Goal: Task Accomplishment & Management: Use online tool/utility

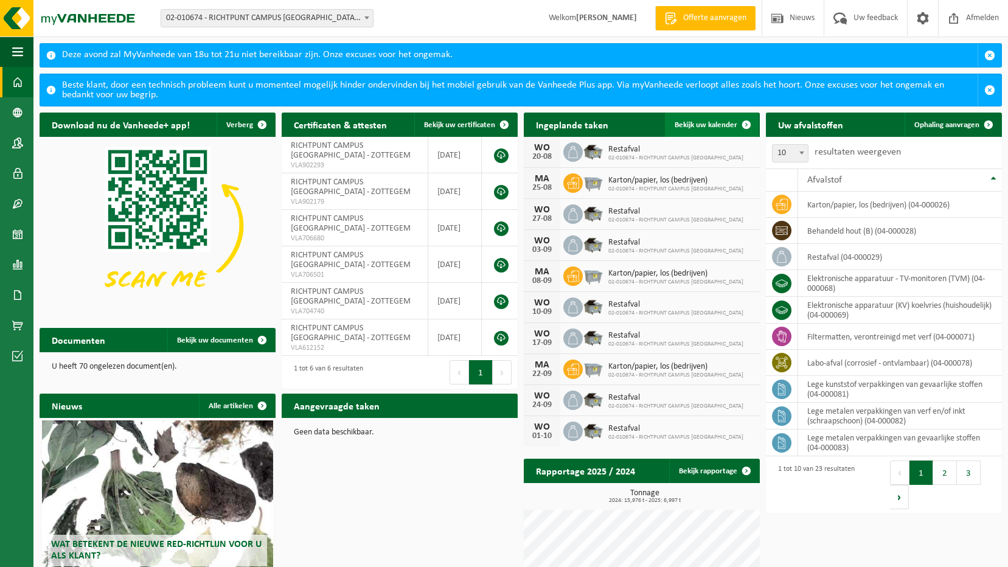
click at [736, 130] on span at bounding box center [746, 125] width 24 height 24
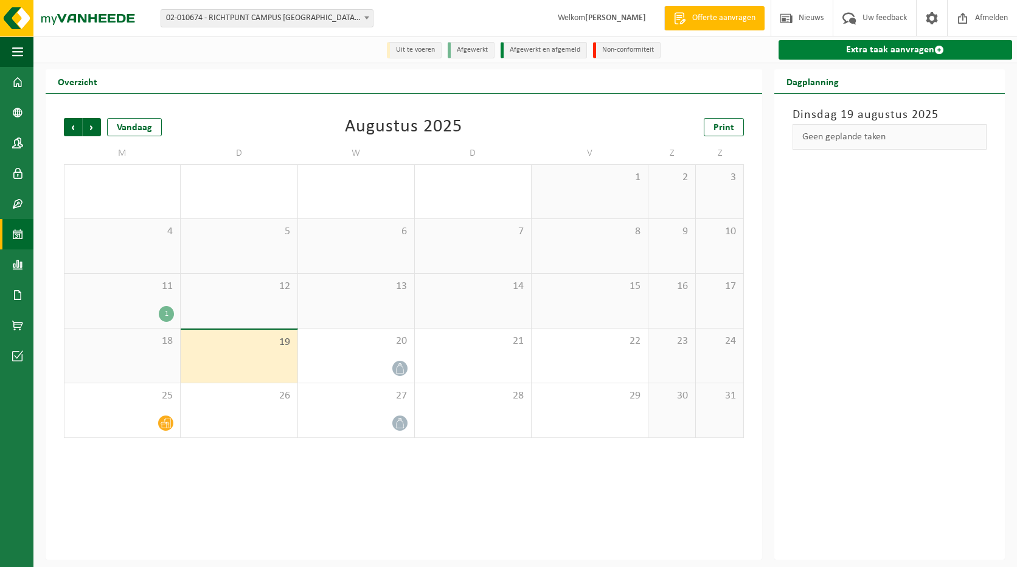
click at [872, 56] on link "Extra taak aanvragen" at bounding box center [895, 49] width 234 height 19
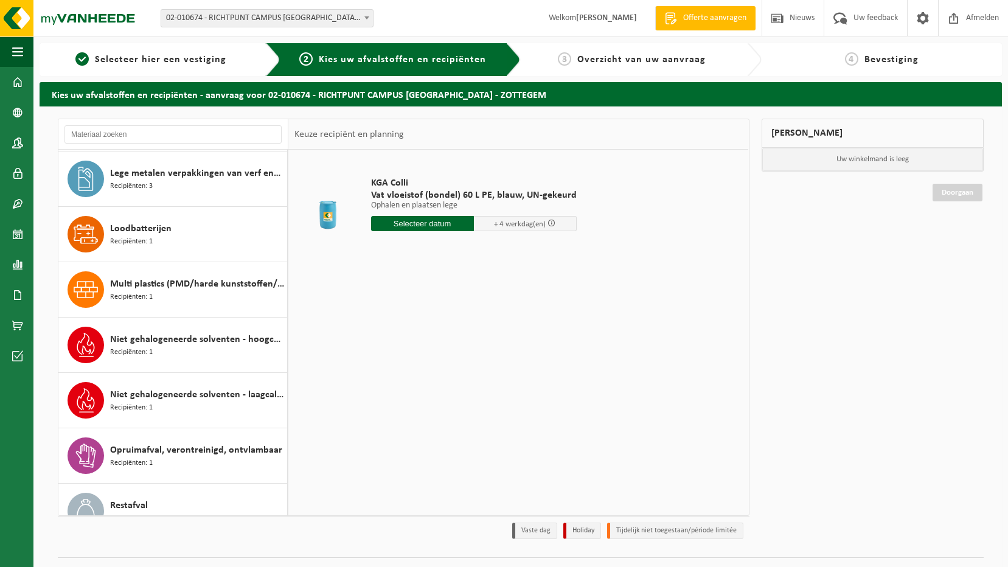
scroll to position [730, 0]
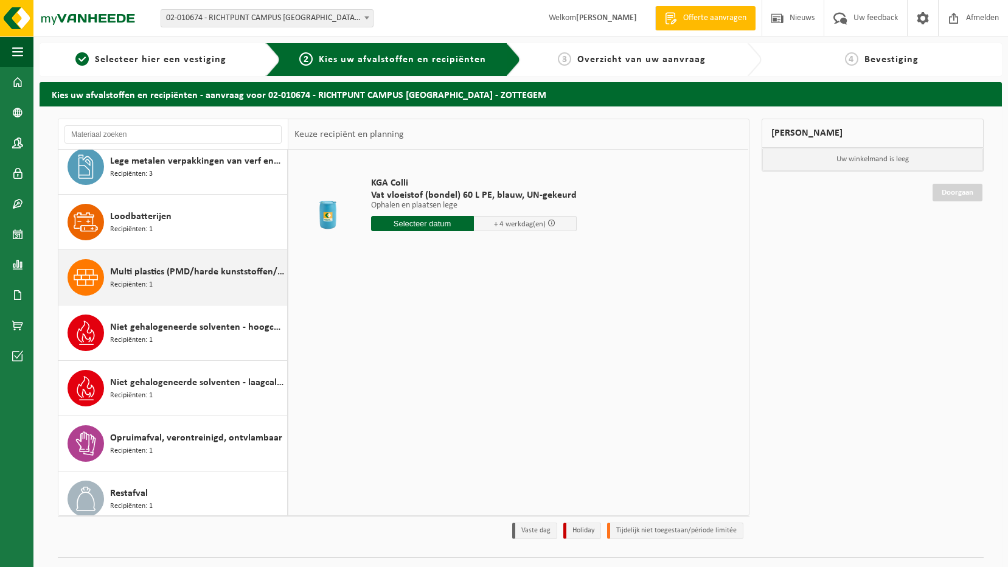
click at [170, 280] on div "Multi plastics (PMD/harde kunststoffen/spanbanden/EPS/folie naturel/folie gemen…" at bounding box center [197, 277] width 174 height 36
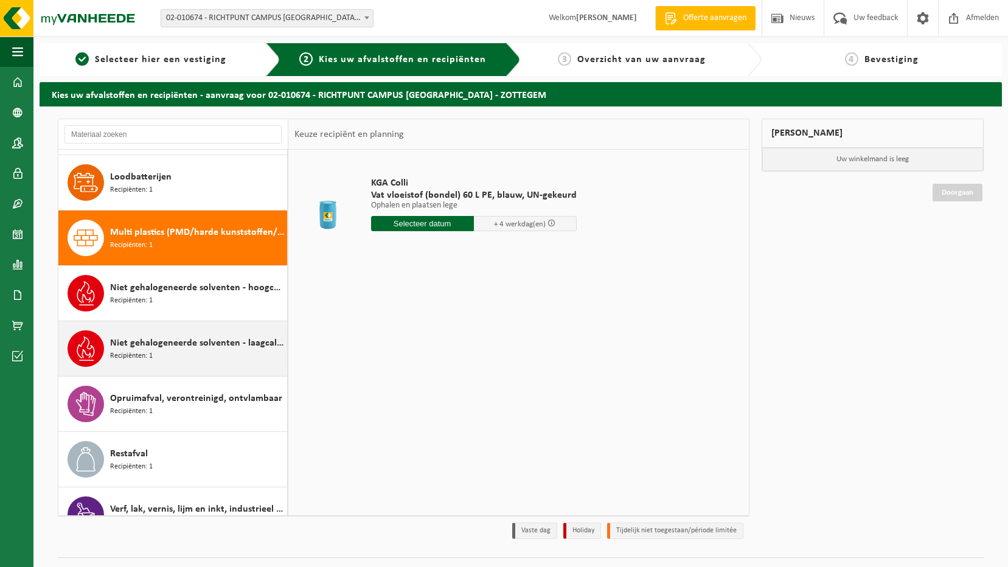
scroll to position [830, 0]
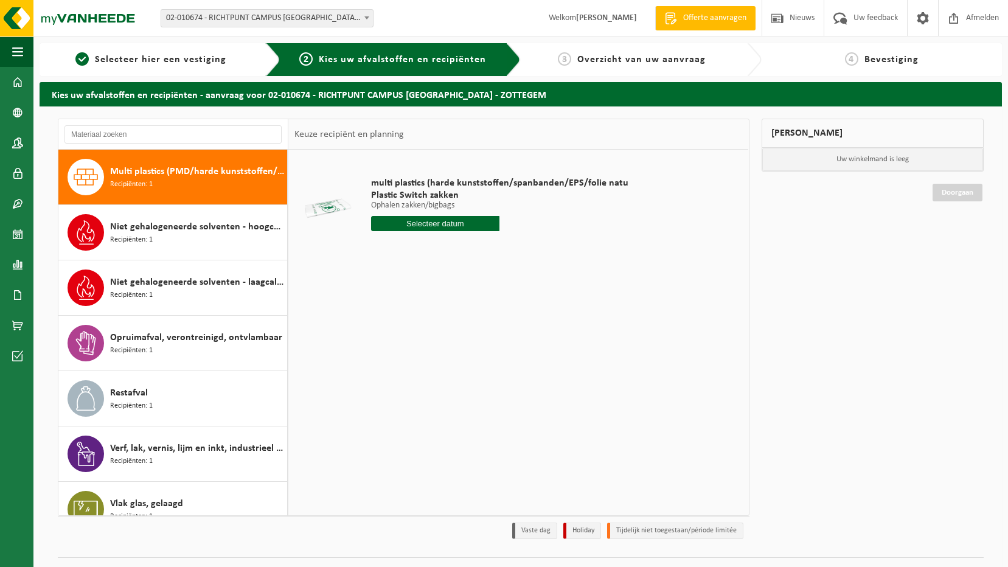
click at [471, 228] on input "text" at bounding box center [435, 223] width 129 height 15
click at [468, 228] on input "text" at bounding box center [435, 223] width 129 height 15
click at [455, 249] on div "Augustus, 2025" at bounding box center [446, 250] width 73 height 19
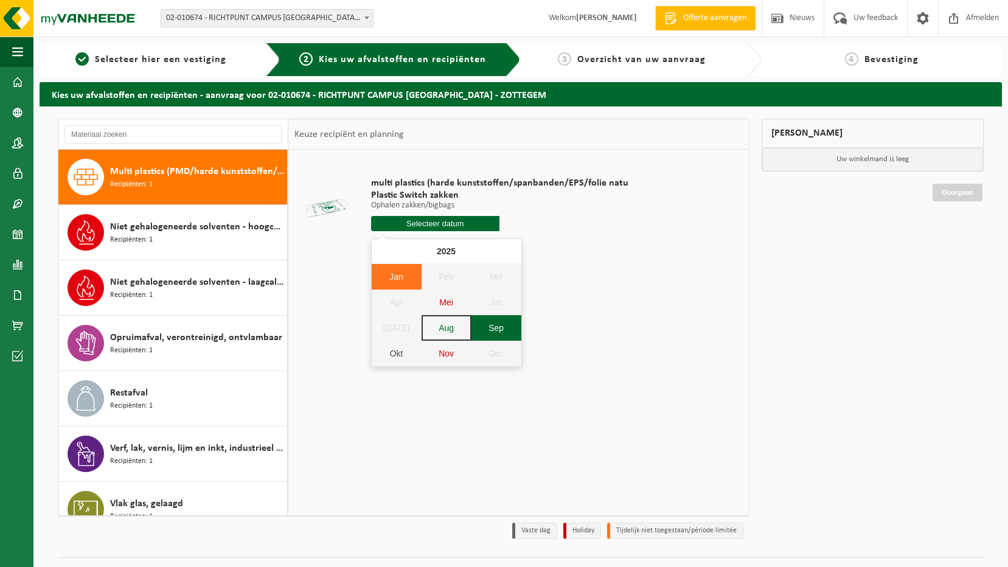
click at [494, 330] on div "Sep" at bounding box center [496, 328] width 50 height 26
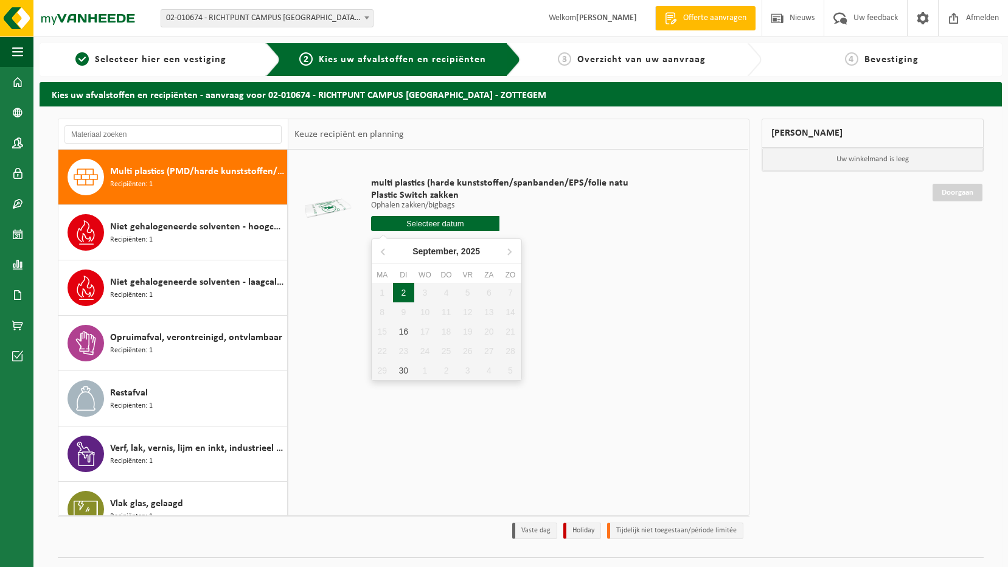
click at [404, 289] on div "2" at bounding box center [403, 292] width 21 height 19
type input "Van 2025-09-02"
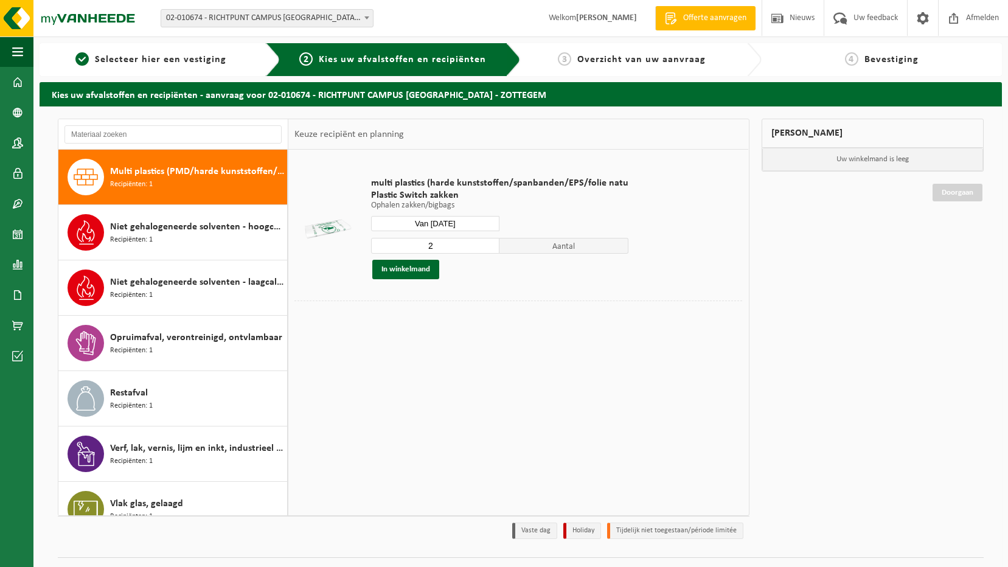
click at [485, 244] on input "2" at bounding box center [435, 246] width 129 height 16
click at [485, 244] on input "3" at bounding box center [435, 246] width 129 height 16
click at [485, 244] on input "4" at bounding box center [435, 246] width 129 height 16
click at [485, 244] on input "5" at bounding box center [435, 246] width 129 height 16
click at [485, 244] on input "6" at bounding box center [435, 246] width 129 height 16
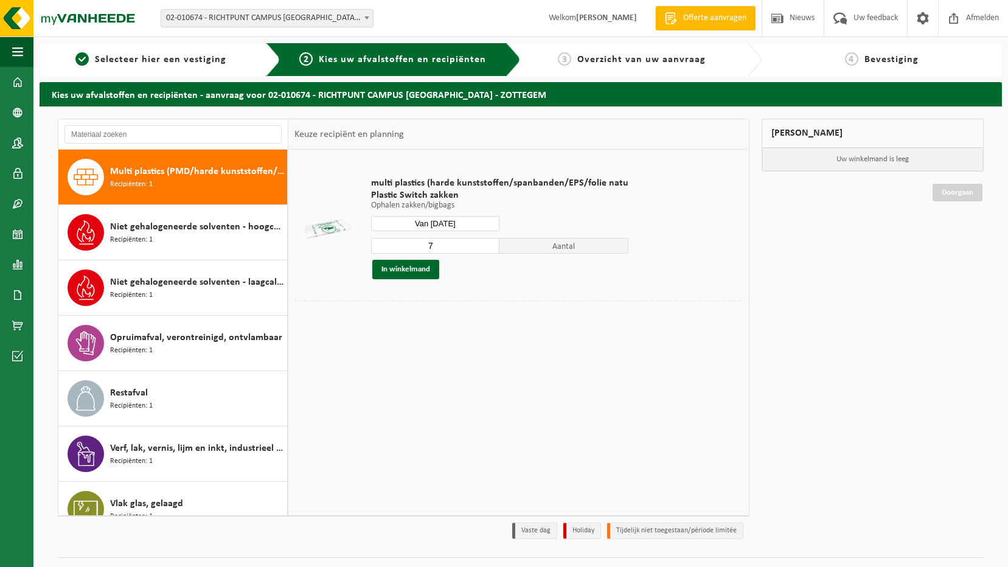
type input "7"
click at [489, 244] on input "7" at bounding box center [435, 246] width 129 height 16
click at [432, 267] on button "In winkelmand" at bounding box center [405, 269] width 67 height 19
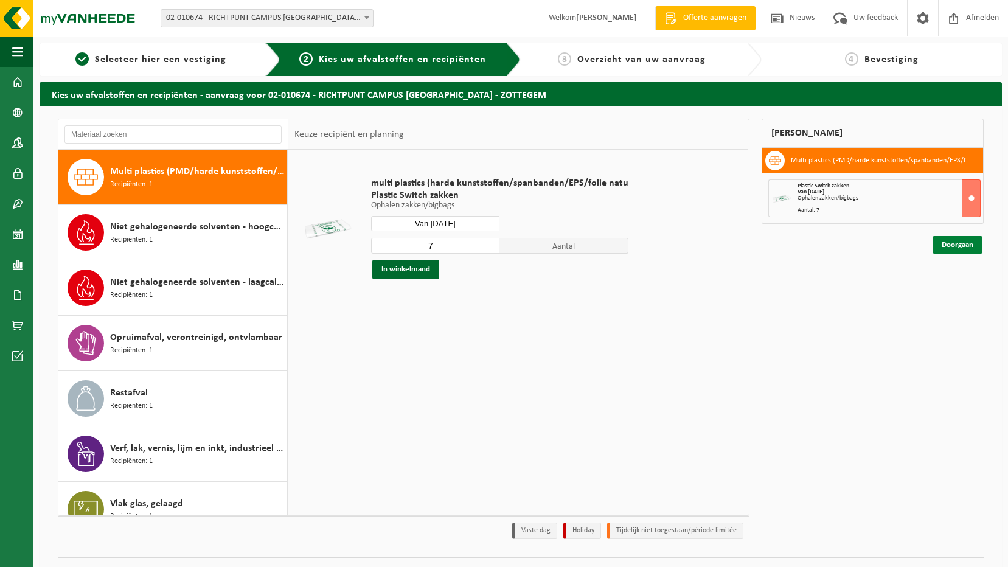
click at [960, 249] on link "Doorgaan" at bounding box center [957, 245] width 50 height 18
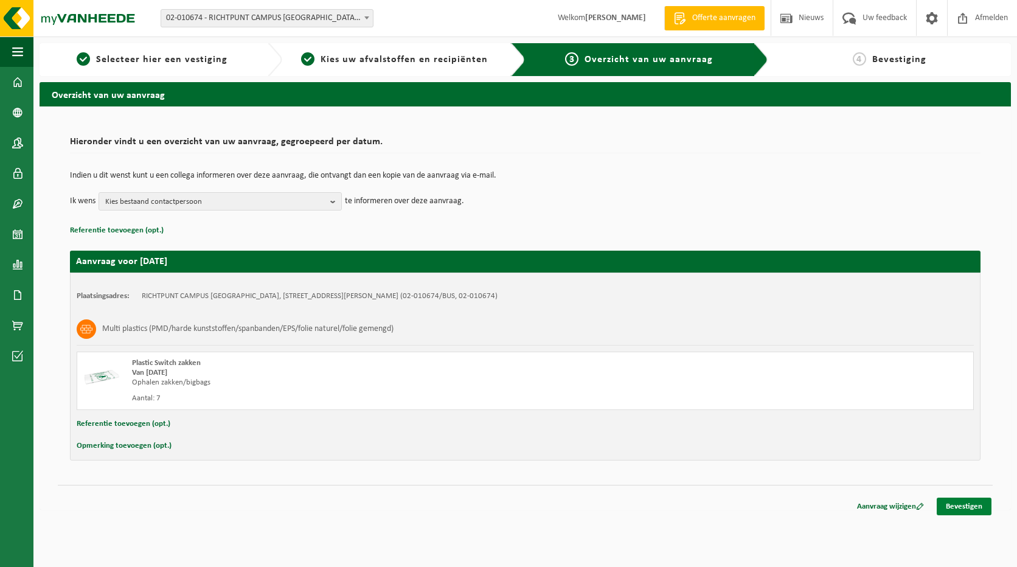
click at [969, 499] on link "Bevestigen" at bounding box center [964, 506] width 55 height 18
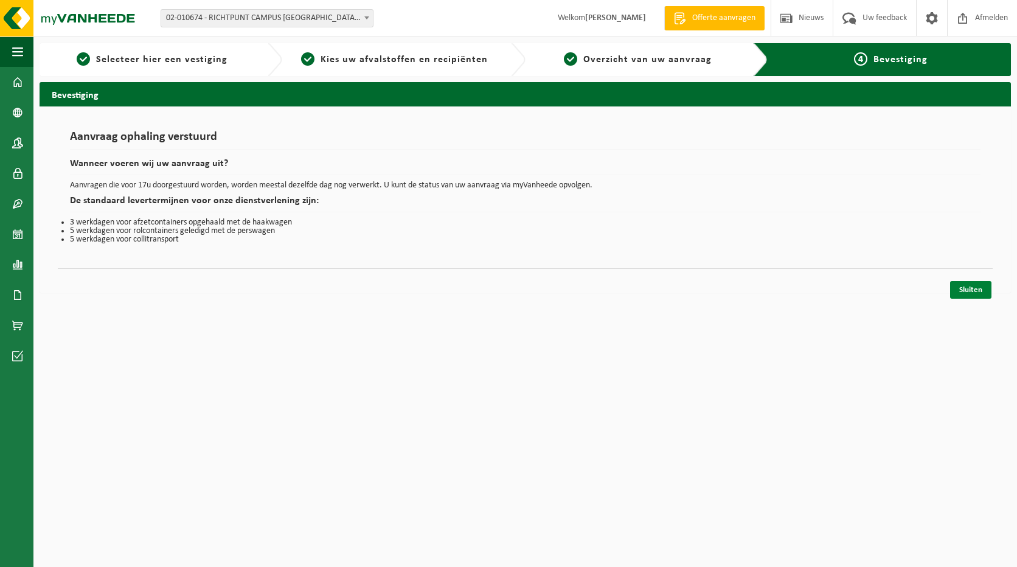
click at [976, 296] on link "Sluiten" at bounding box center [970, 290] width 41 height 18
